Goal: Task Accomplishment & Management: Manage account settings

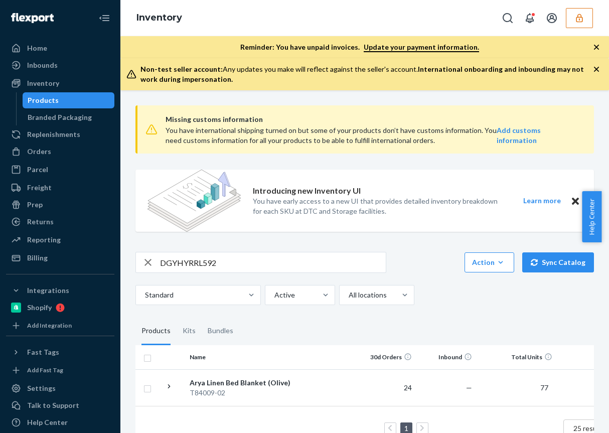
click at [580, 17] on icon "button" at bounding box center [579, 18] width 7 height 9
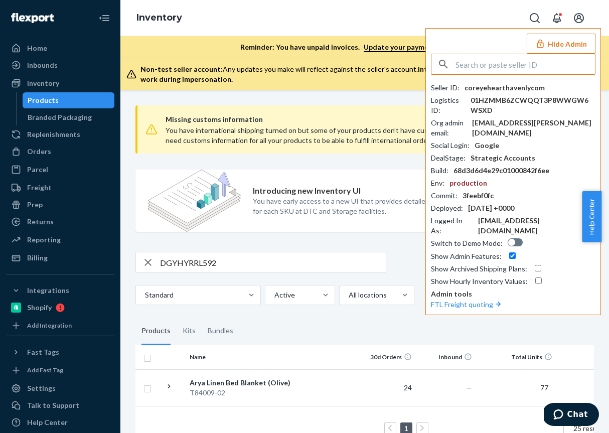
click at [509, 61] on input "text" at bounding box center [526, 64] width 140 height 20
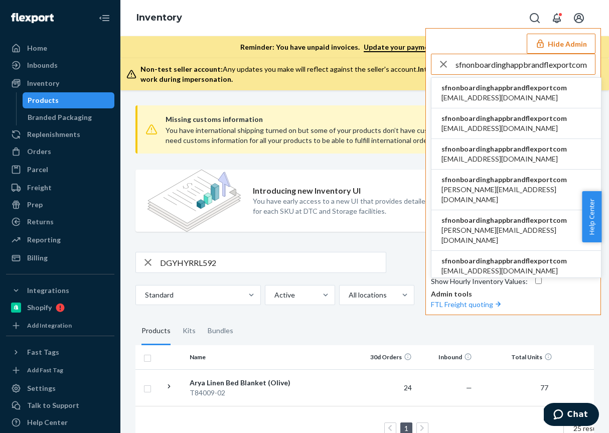
type input "sfnonboardinghappbrandflexportcom"
click at [527, 93] on span "info@happbrand.com" at bounding box center [505, 98] width 126 height 10
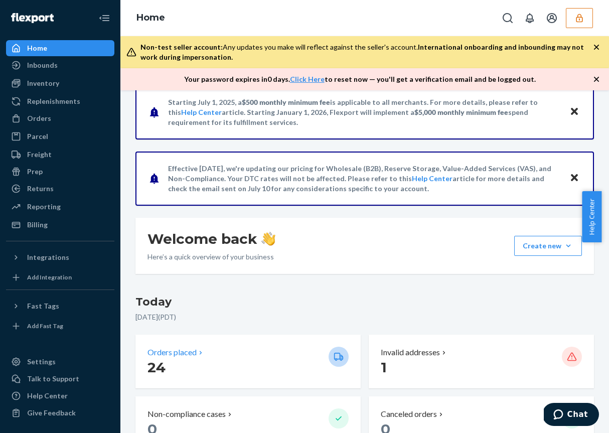
scroll to position [143, 0]
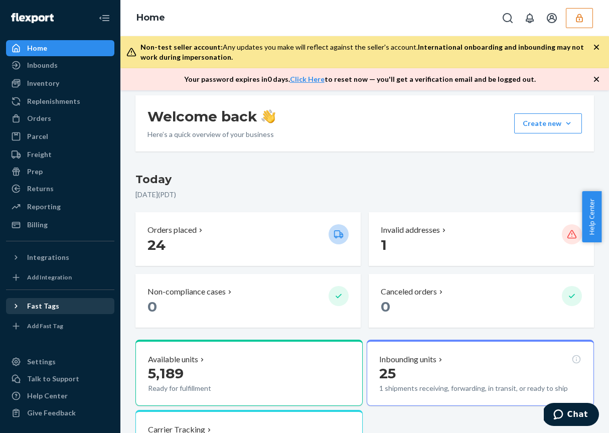
click at [54, 309] on div "Fast Tags" at bounding box center [43, 306] width 32 height 10
click at [49, 306] on div "Fast Tags" at bounding box center [43, 306] width 32 height 10
click at [46, 323] on div "Add Fast Tag" at bounding box center [45, 326] width 36 height 9
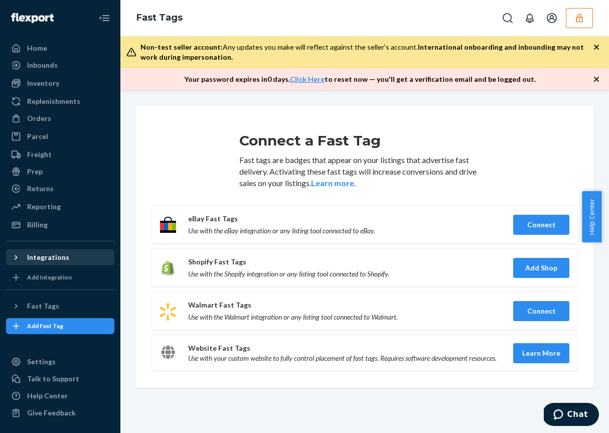
click at [51, 258] on div "Integrations" at bounding box center [48, 258] width 42 height 10
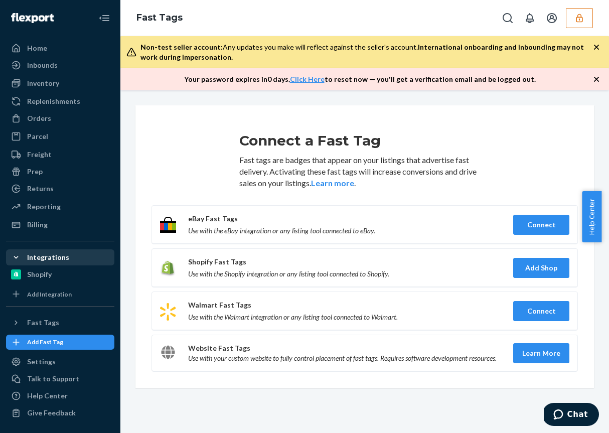
click at [51, 258] on div "Integrations" at bounding box center [48, 258] width 42 height 10
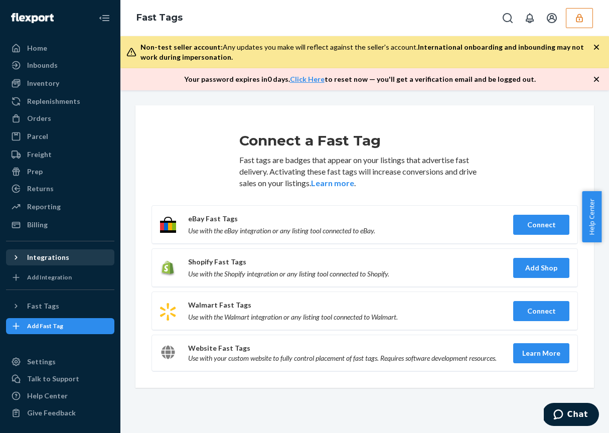
click at [47, 262] on div "Integrations" at bounding box center [48, 258] width 42 height 10
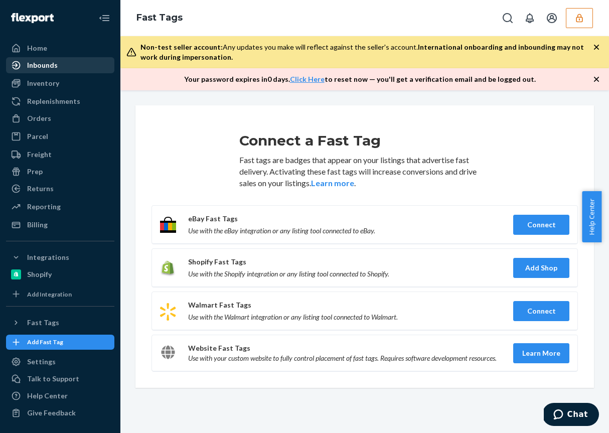
click at [60, 67] on div "Inbounds" at bounding box center [60, 65] width 106 height 14
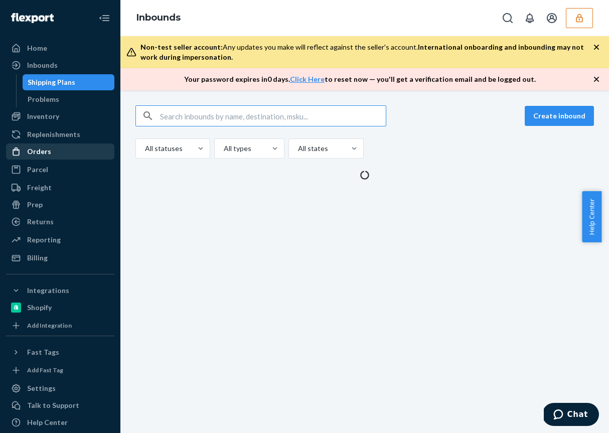
click at [53, 156] on div "Orders" at bounding box center [60, 152] width 106 height 14
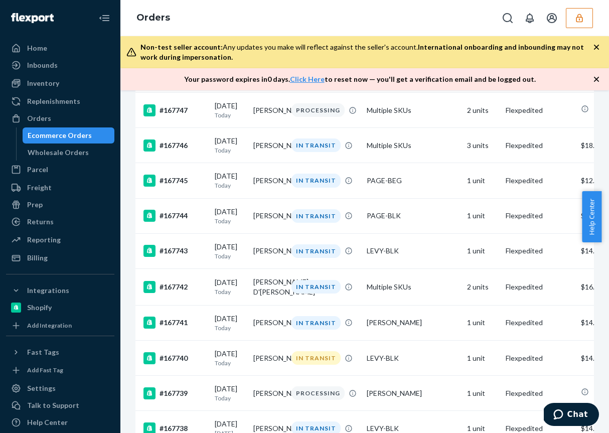
scroll to position [395, 0]
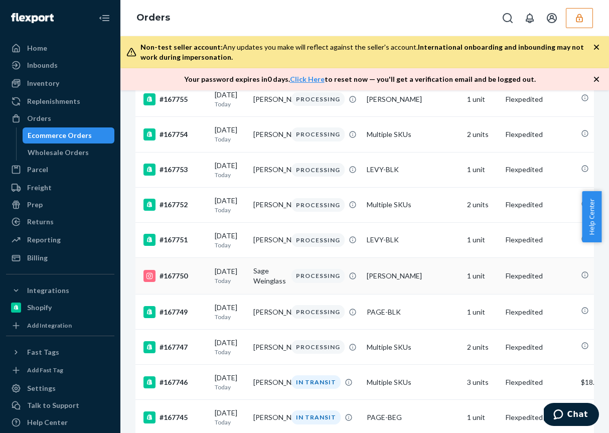
click at [151, 282] on rect at bounding box center [150, 276] width 12 height 12
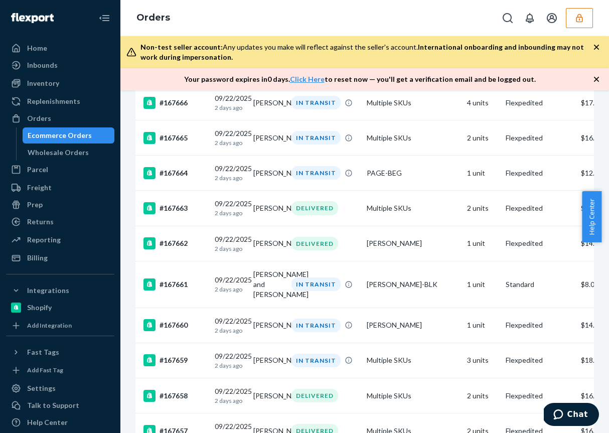
scroll to position [3391, 0]
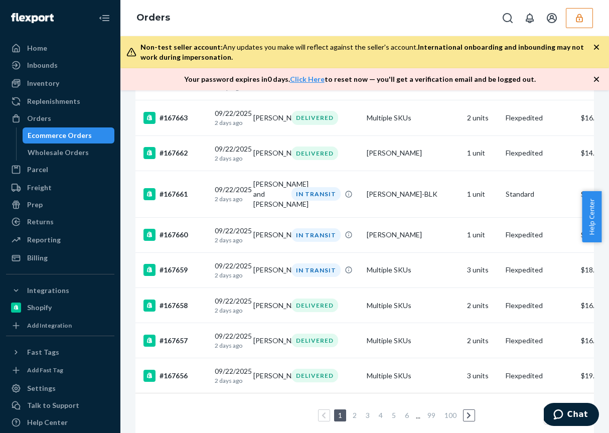
click at [63, 129] on div "Ecommerce Orders" at bounding box center [69, 136] width 90 height 14
click at [570, 15] on button "button" at bounding box center [579, 18] width 27 height 20
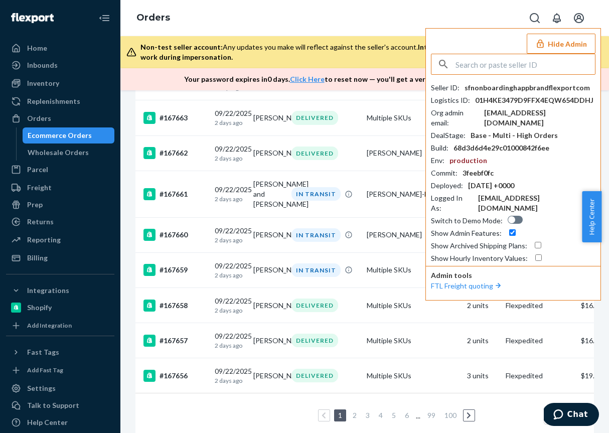
drag, startPoint x: 540, startPoint y: 75, endPoint x: 525, endPoint y: 59, distance: 22.4
click at [536, 71] on div "Seller ID : sfnonboardinghappbrandflexportcom Logistics ID : 01H4KE3479D9FFX4EQ…" at bounding box center [513, 159] width 165 height 210
click at [525, 58] on input "text" at bounding box center [526, 64] width 140 height 20
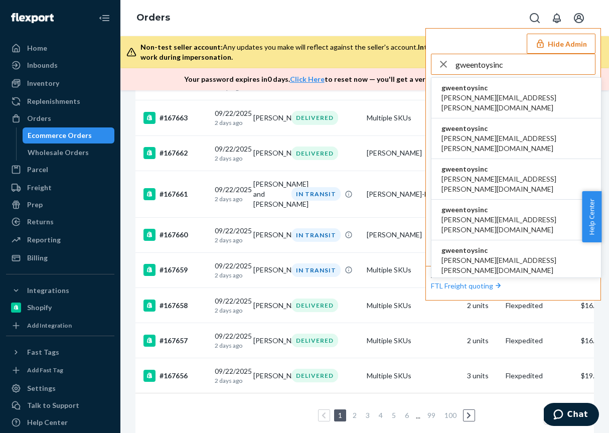
type input "gweentoysinc"
click at [483, 100] on span "akanksha.saxena@shopify.com" at bounding box center [517, 103] width 150 height 20
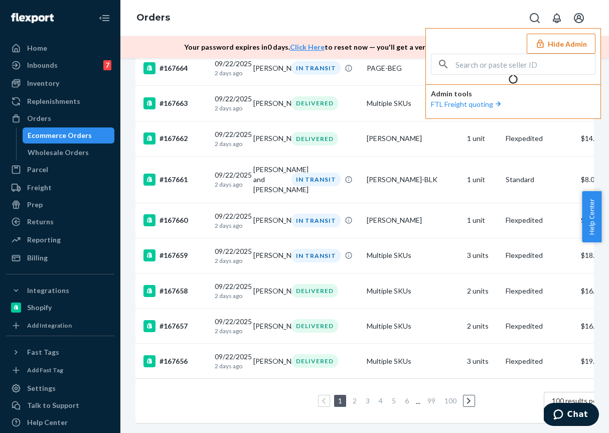
scroll to position [0, 0]
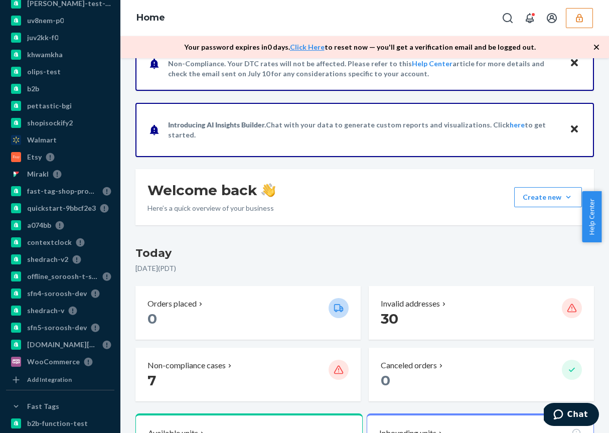
scroll to position [949, 0]
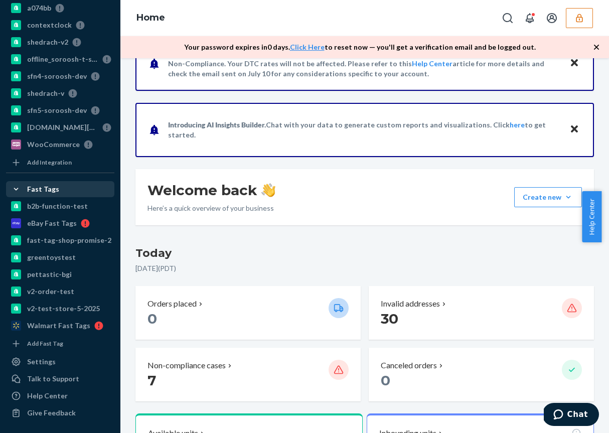
click at [23, 188] on div at bounding box center [19, 189] width 16 height 10
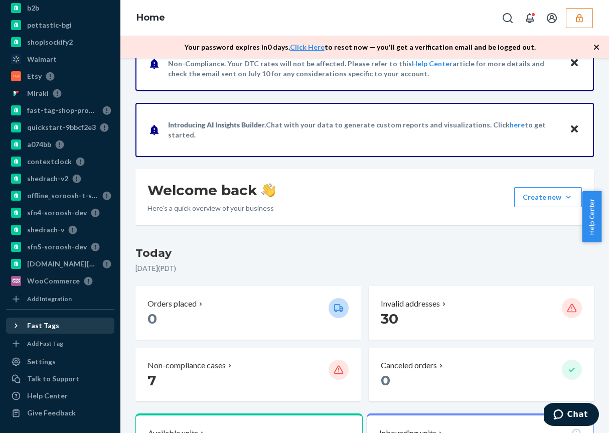
click at [30, 326] on div "Fast Tags" at bounding box center [43, 326] width 32 height 10
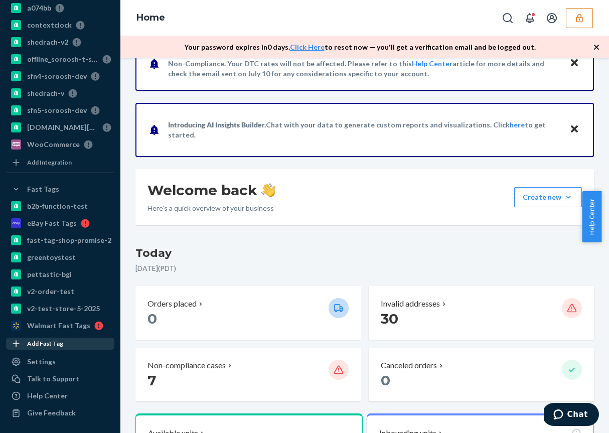
click at [42, 345] on div "Add Fast Tag" at bounding box center [45, 343] width 36 height 9
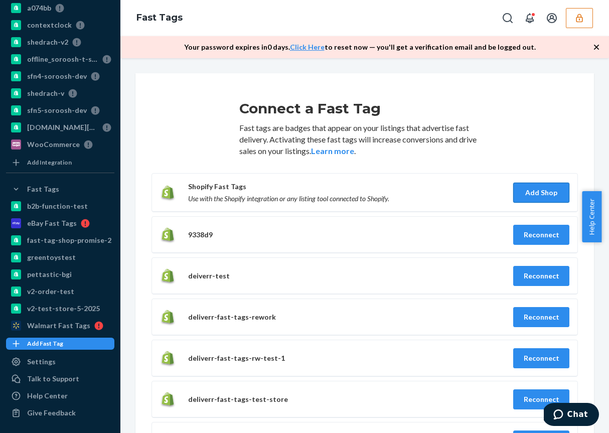
click at [534, 191] on button "Add Shop" at bounding box center [542, 193] width 56 height 20
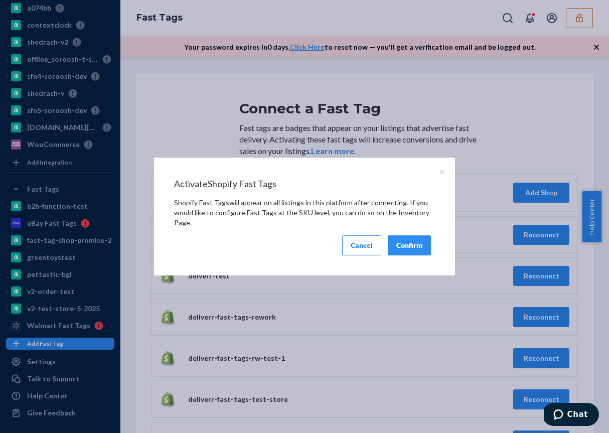
click at [409, 244] on button "Confirm" at bounding box center [409, 245] width 43 height 20
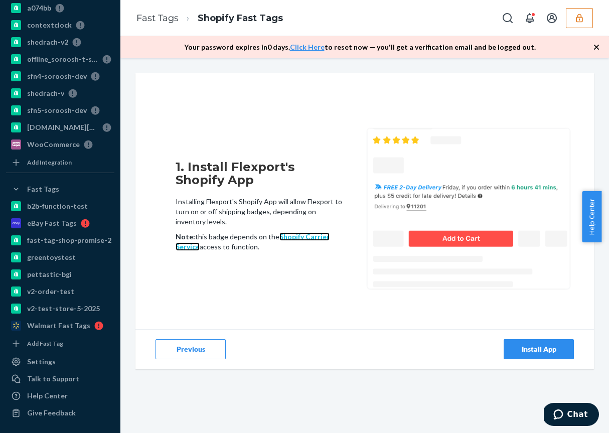
click at [289, 235] on link "Shopify Carrier Service" at bounding box center [253, 241] width 154 height 19
drag, startPoint x: 412, startPoint y: 331, endPoint x: 434, endPoint y: 335, distance: 22.5
click at [423, 333] on div "Install App" at bounding box center [479, 349] width 229 height 40
click at [546, 356] on button "Install App" at bounding box center [539, 349] width 70 height 20
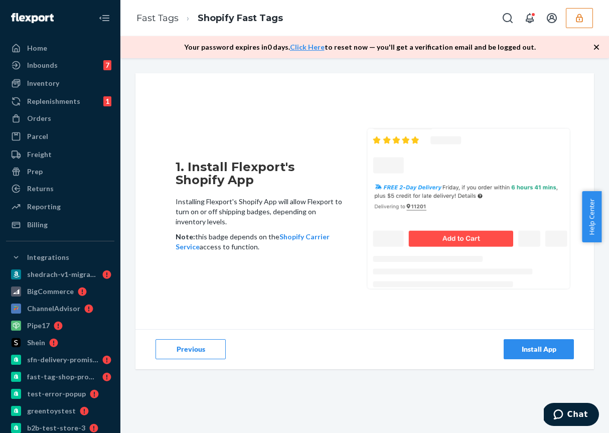
drag, startPoint x: 271, startPoint y: 304, endPoint x: 261, endPoint y: 303, distance: 10.2
click at [271, 304] on div "1. Install Flexport's Shopify App Installing Flexport's Shopify App will allow …" at bounding box center [365, 208] width 459 height 241
click at [518, 346] on div "Install App" at bounding box center [539, 349] width 53 height 10
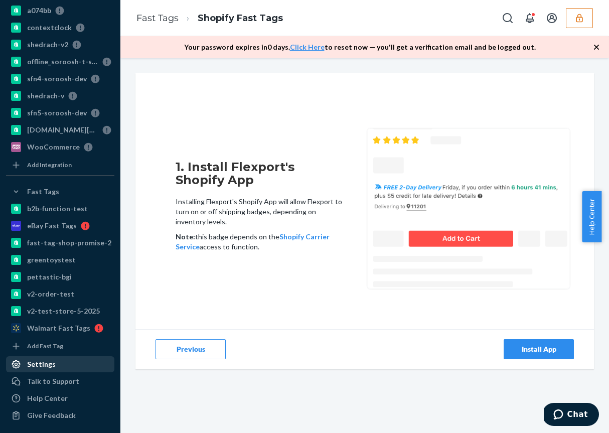
scroll to position [949, 0]
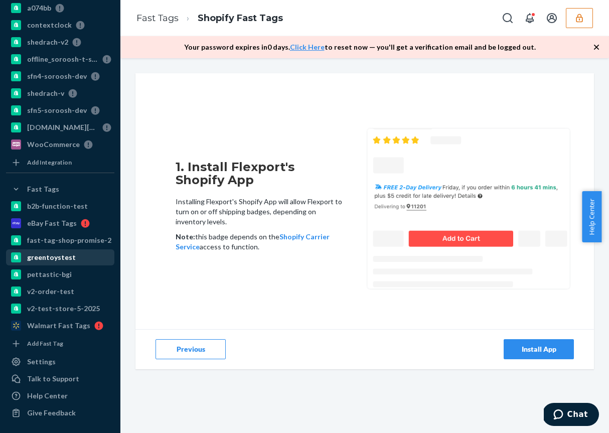
click at [38, 255] on div "greentoystest" at bounding box center [51, 258] width 49 height 10
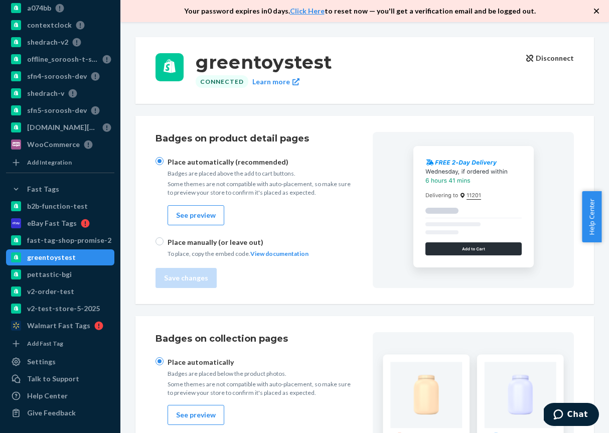
checkbox input "true"
radio input "true"
checkbox input "true"
radio input "true"
checkbox input "true"
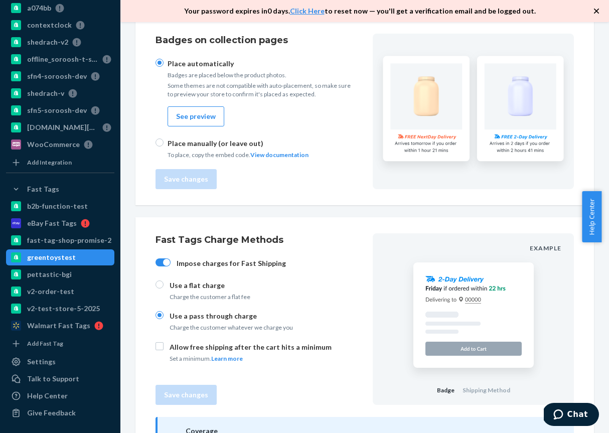
scroll to position [350, 0]
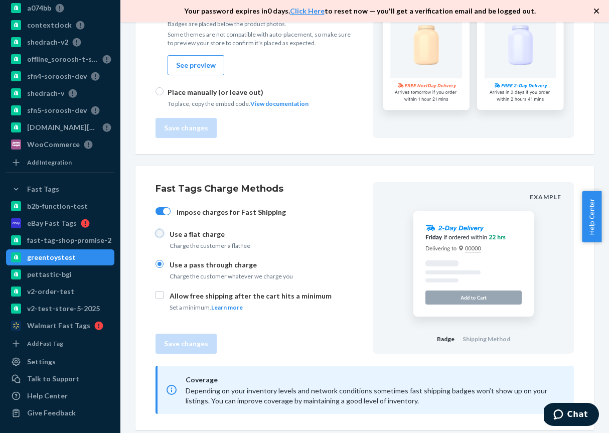
click at [162, 233] on input "Use a flat charge Charge the customer a flat fee" at bounding box center [160, 233] width 8 height 8
radio input "true"
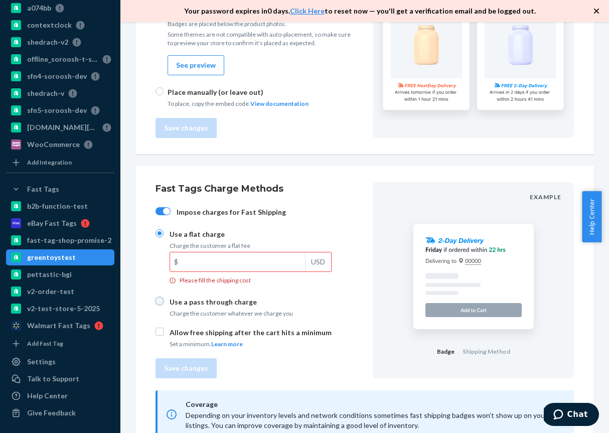
click at [162, 302] on input "Use a pass through charge Charge the customer whatever we charge you" at bounding box center [160, 301] width 8 height 8
radio input "true"
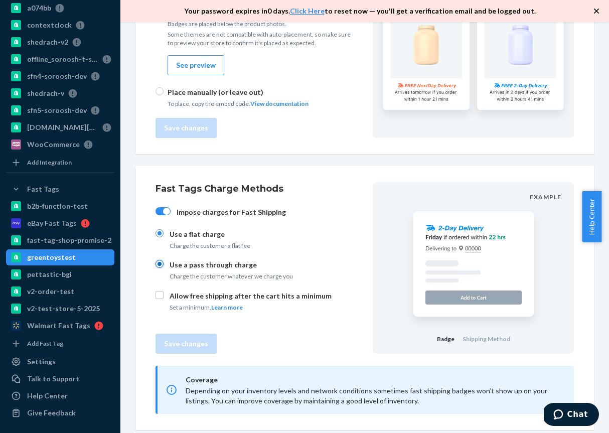
radio input "false"
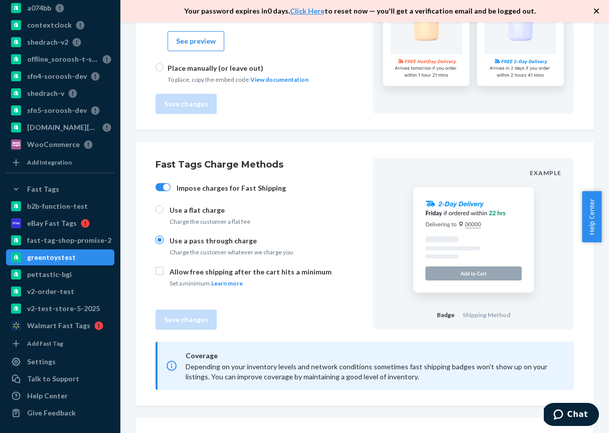
scroll to position [375, 0]
click at [465, 213] on rect at bounding box center [474, 239] width 120 height 105
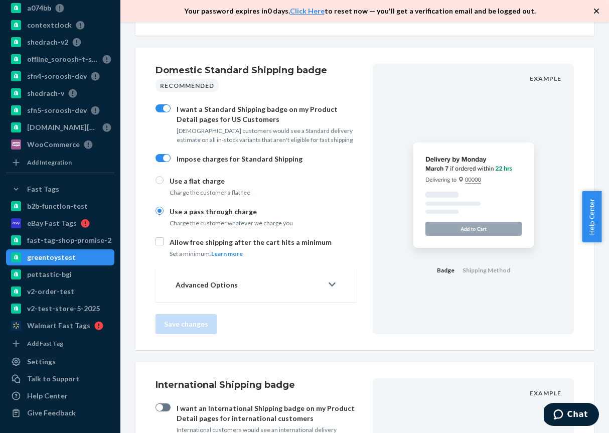
scroll to position [806, 0]
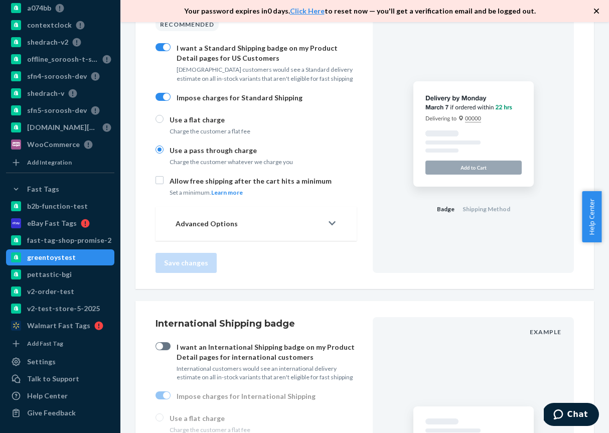
click at [329, 222] on icon at bounding box center [332, 223] width 7 height 8
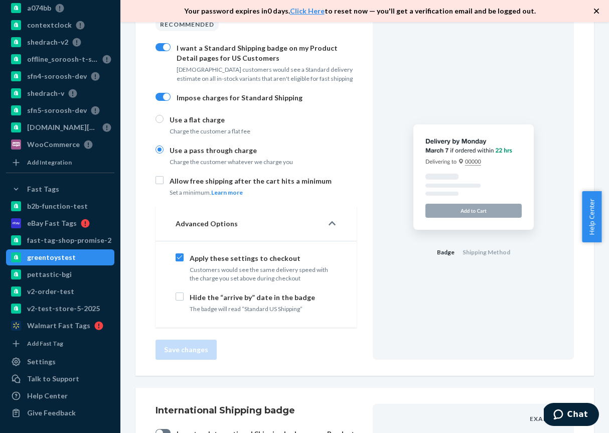
click at [329, 224] on icon at bounding box center [332, 223] width 7 height 8
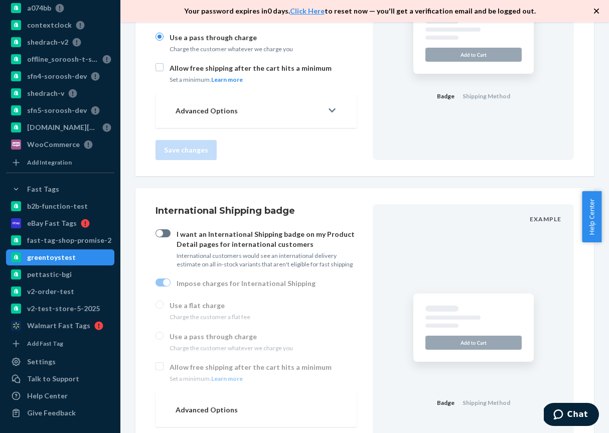
scroll to position [973, 0]
